Goal: Task Accomplishment & Management: Use online tool/utility

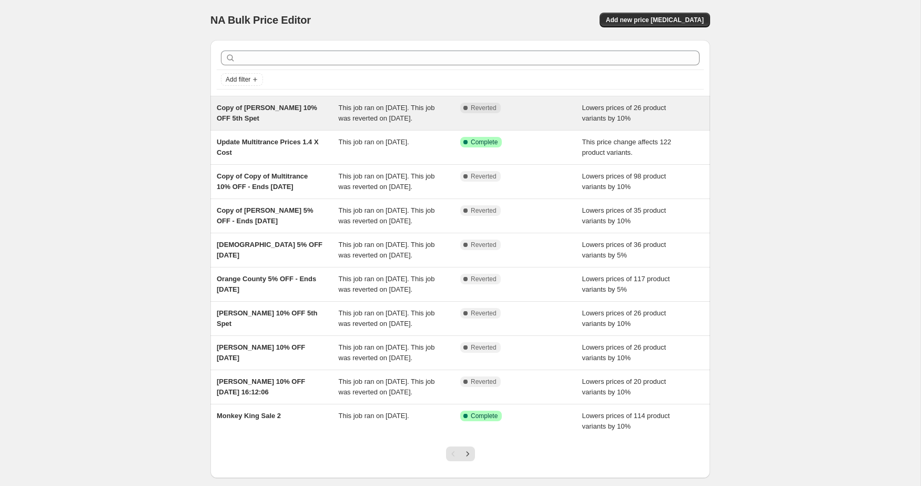
click at [556, 108] on div "Complete Reverted" at bounding box center [513, 108] width 106 height 11
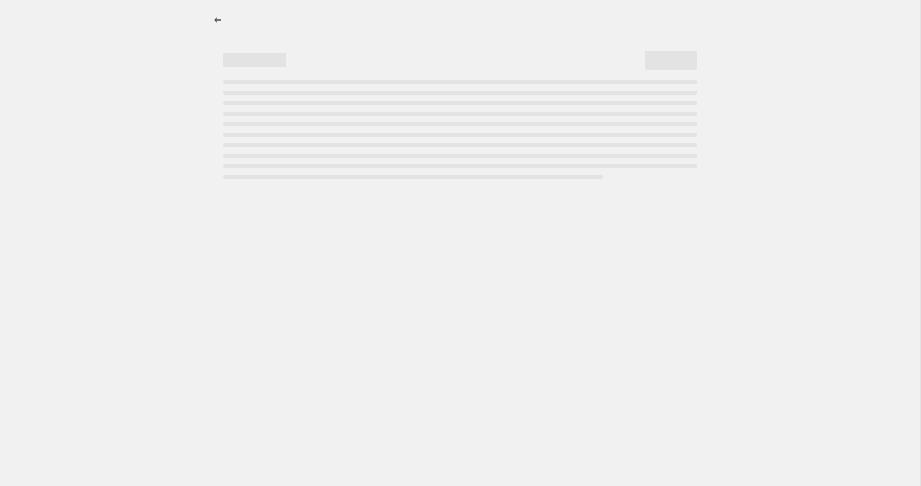
select select "percentage"
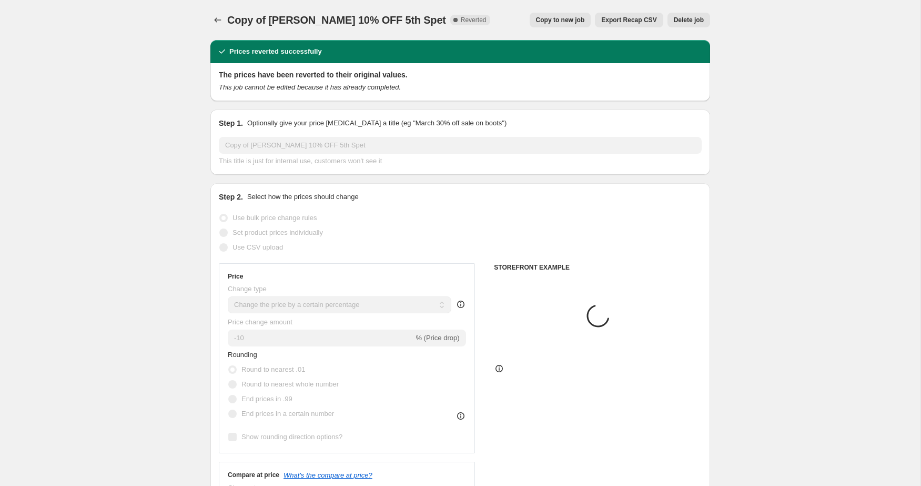
select select "collection"
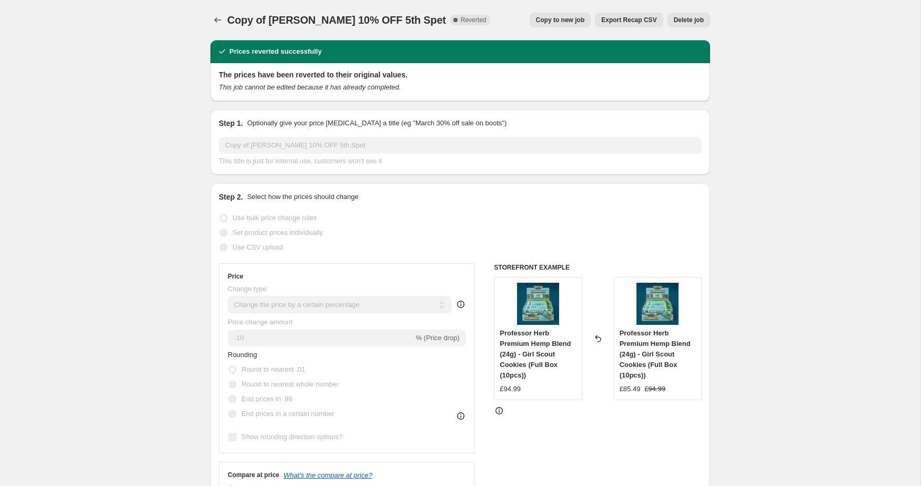
click at [551, 19] on span "Copy to new job" at bounding box center [560, 20] width 49 height 8
select select "percentage"
select select "collection"
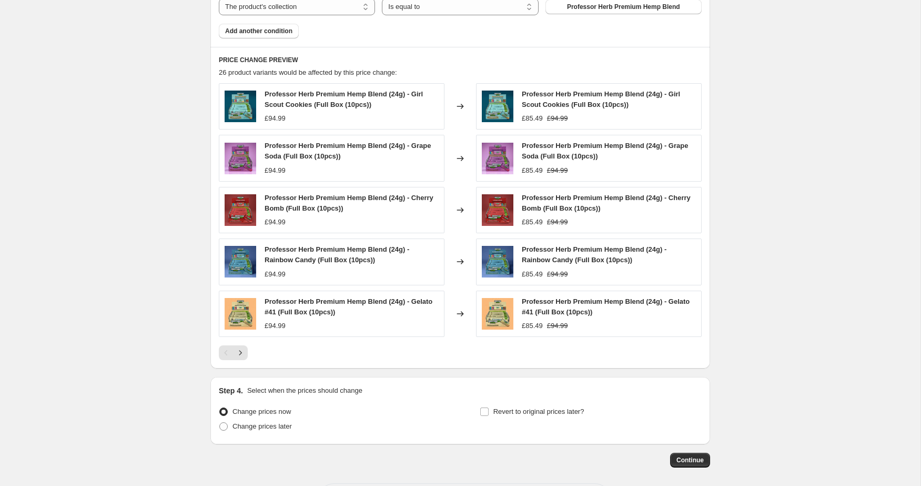
scroll to position [702, 0]
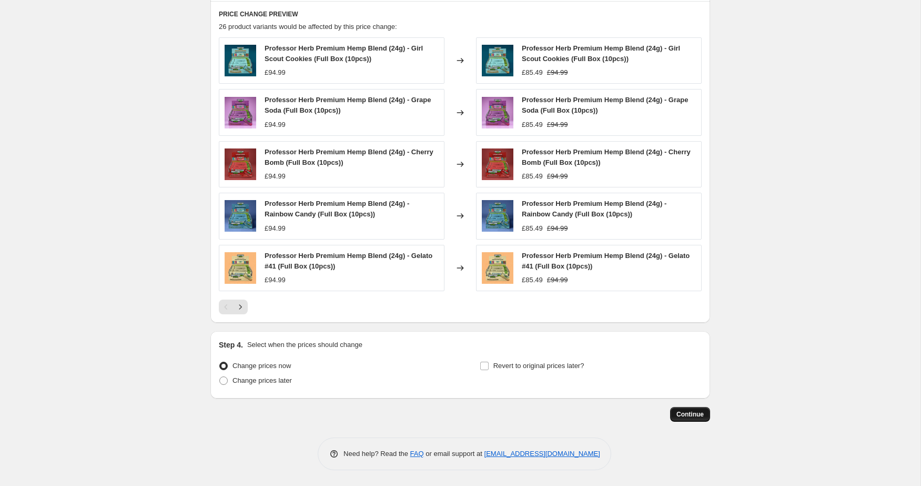
click at [687, 413] on span "Continue" at bounding box center [690, 414] width 27 height 8
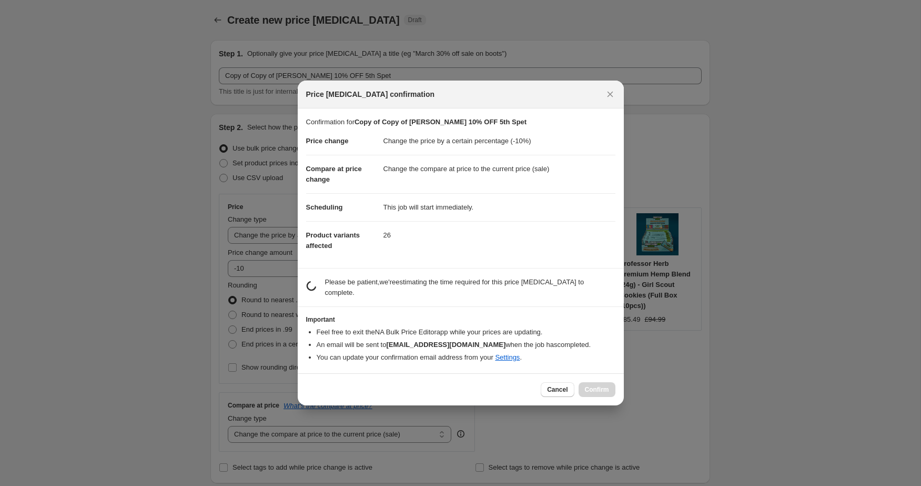
scroll to position [0, 0]
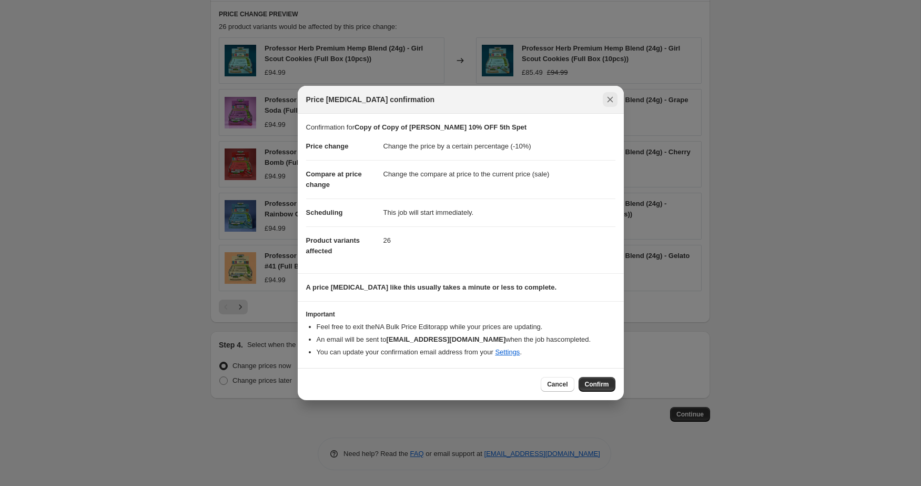
click at [609, 100] on icon "Close" at bounding box center [610, 99] width 11 height 11
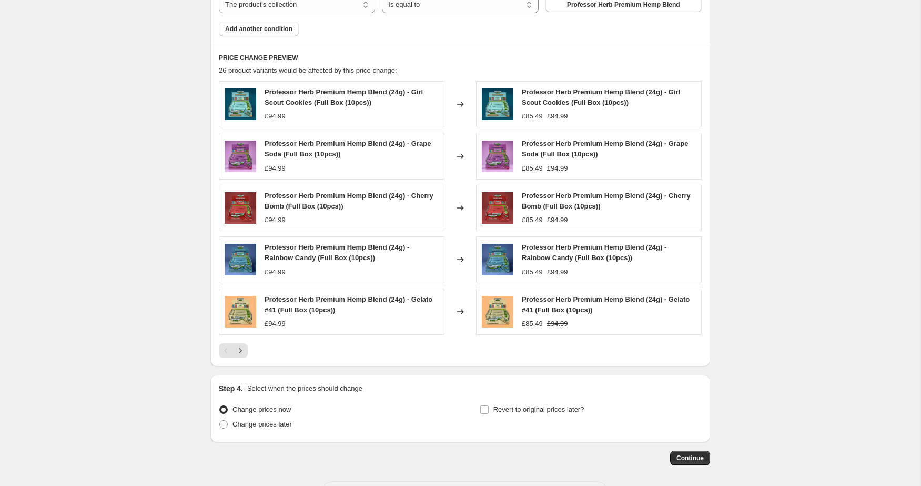
scroll to position [702, 0]
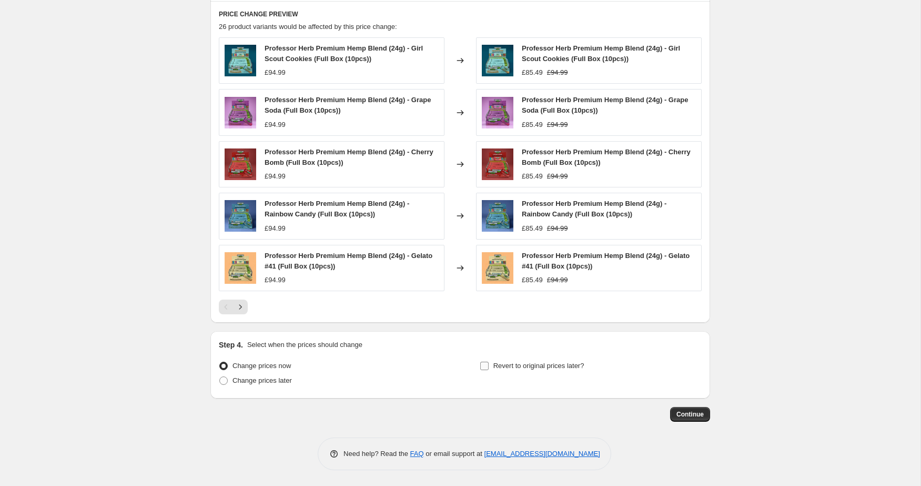
click at [486, 365] on input "Revert to original prices later?" at bounding box center [484, 365] width 8 height 8
checkbox input "true"
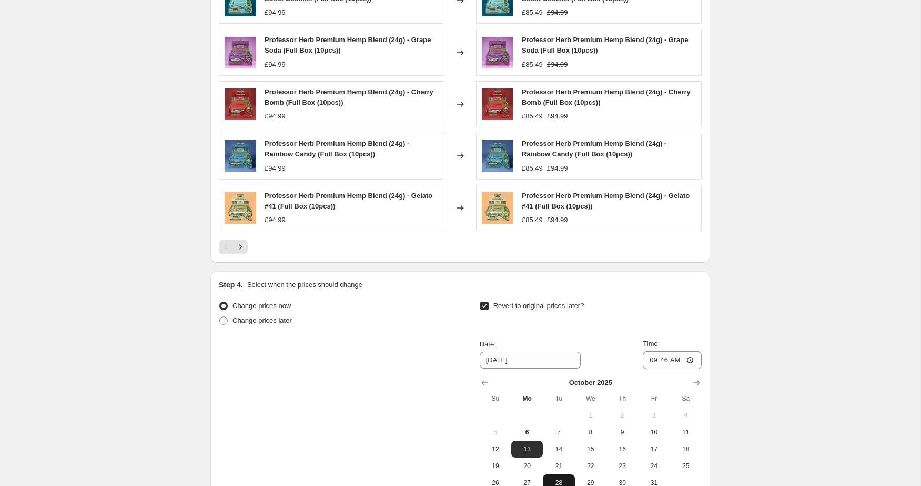
scroll to position [881, 0]
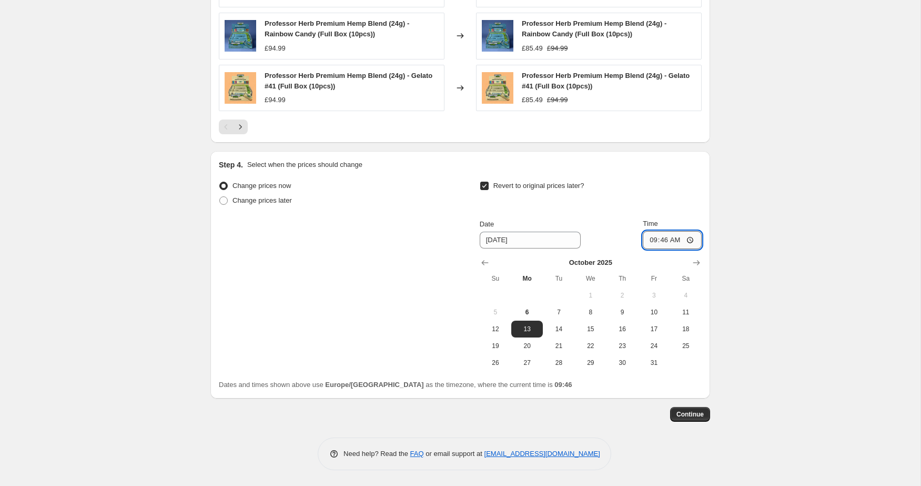
click at [658, 239] on input "09:46" at bounding box center [672, 240] width 59 height 18
type input "23:59"
click at [687, 414] on span "Continue" at bounding box center [690, 414] width 27 height 8
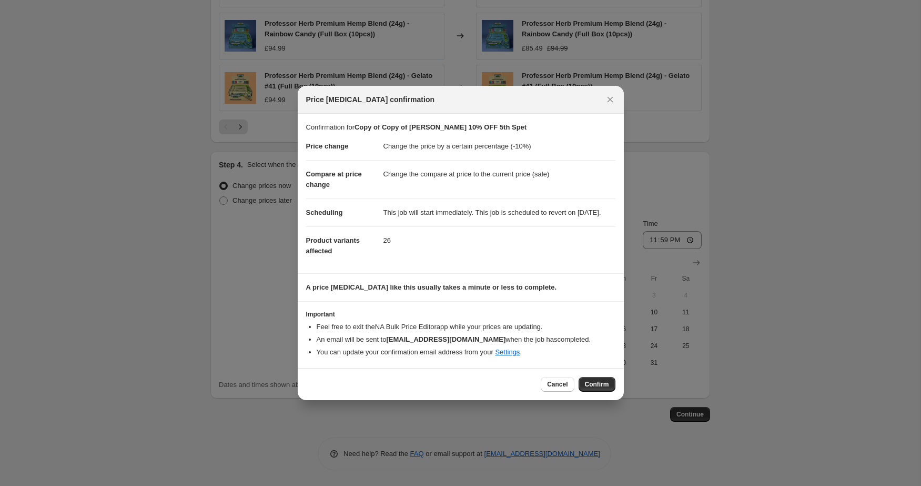
drag, startPoint x: 610, startPoint y: 95, endPoint x: 611, endPoint y: 101, distance: 6.0
click at [610, 95] on icon "Close" at bounding box center [610, 99] width 11 height 11
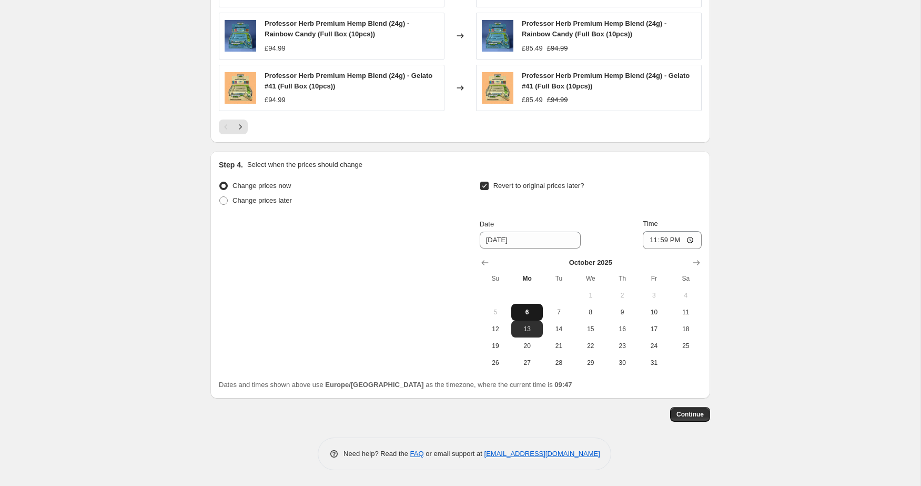
click at [530, 309] on span "6" at bounding box center [527, 312] width 23 height 8
type input "[DATE]"
click at [687, 413] on span "Continue" at bounding box center [690, 414] width 27 height 8
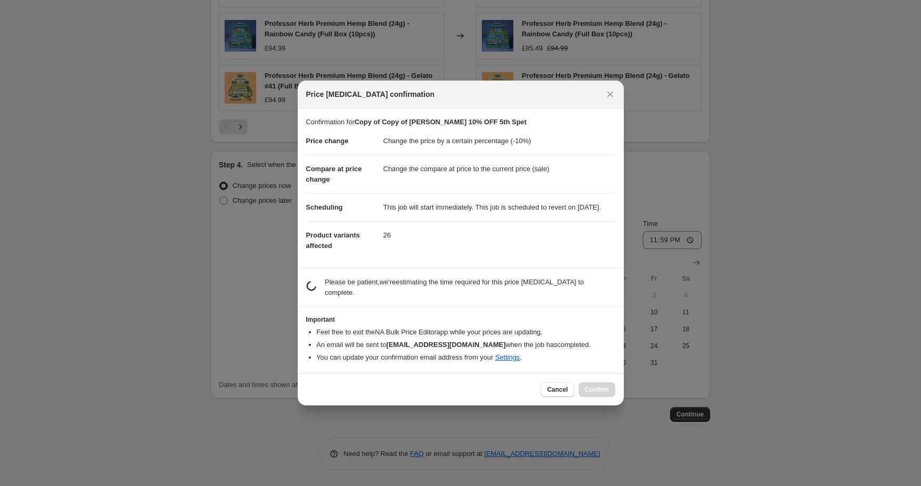
scroll to position [0, 0]
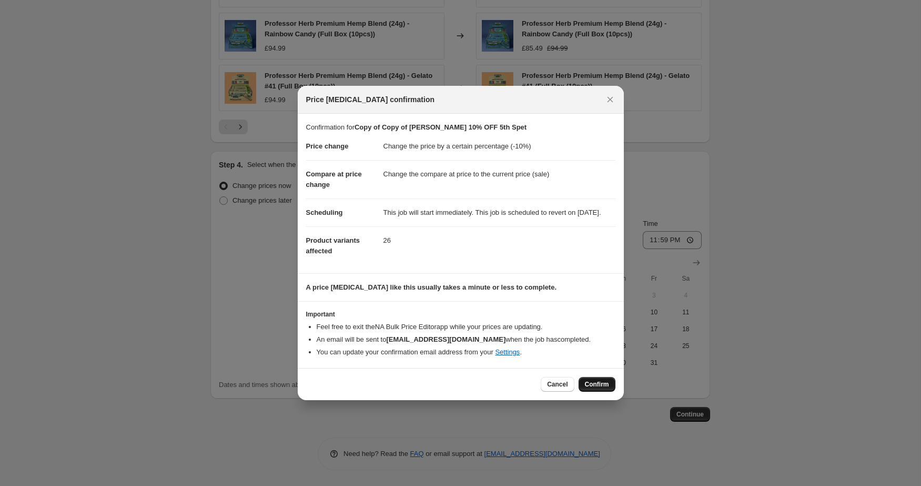
click at [590, 387] on span "Confirm" at bounding box center [597, 384] width 24 height 8
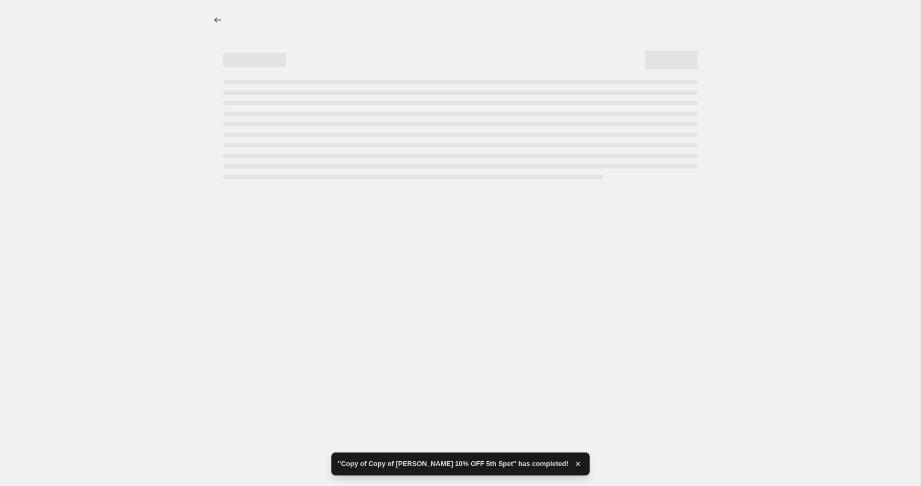
select select "percentage"
select select "collection"
